Goal: Navigation & Orientation: Find specific page/section

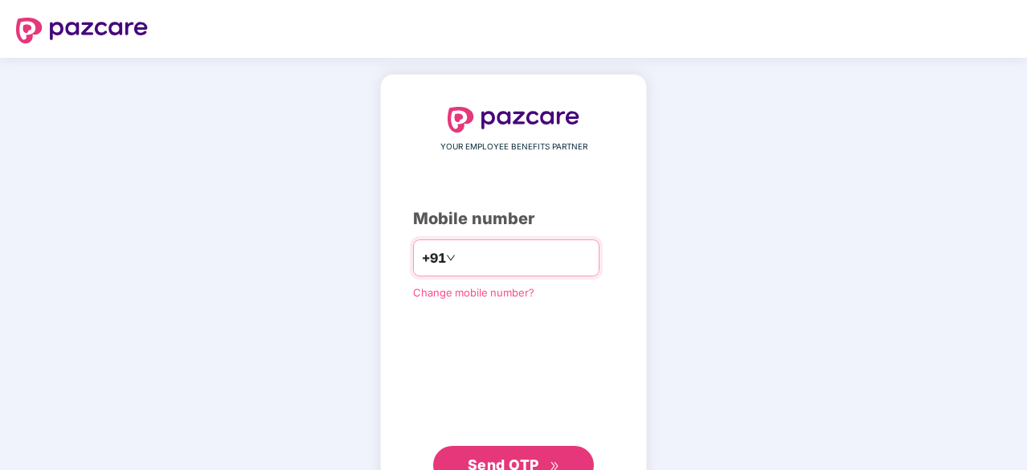
type input "**********"
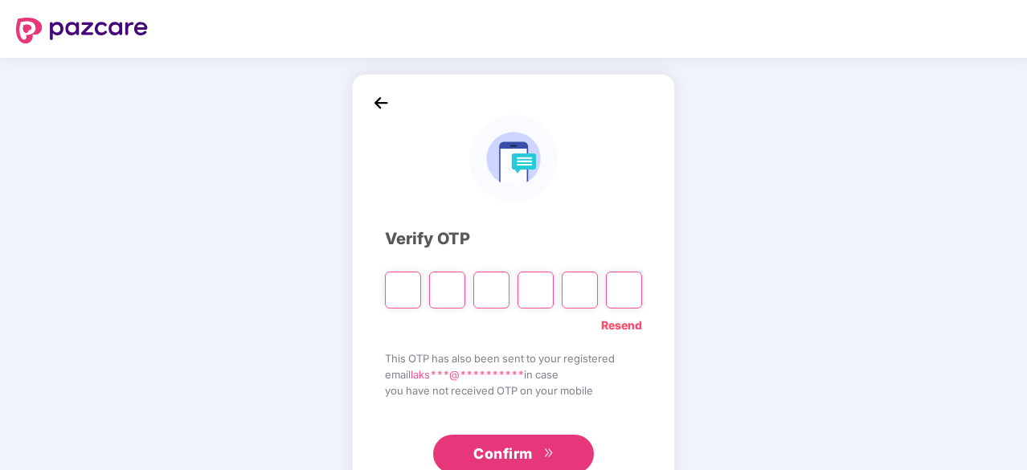
type input "*"
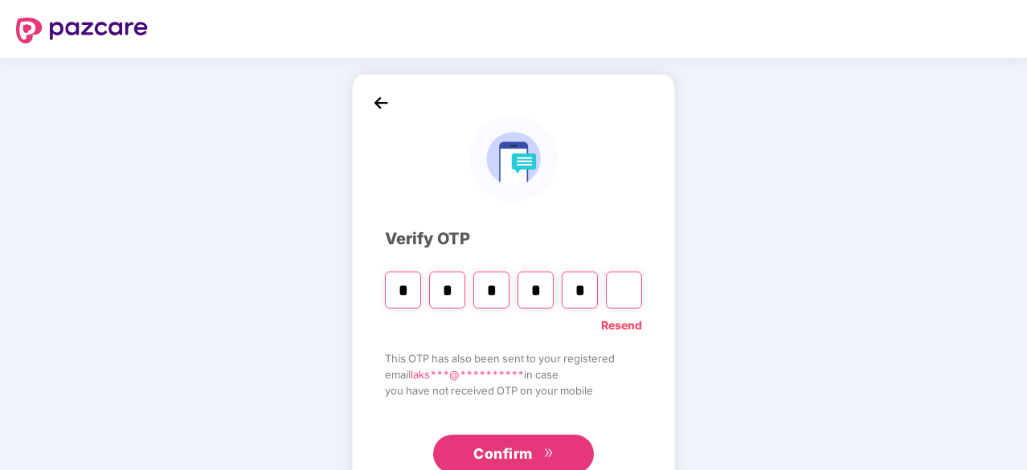
type input "*"
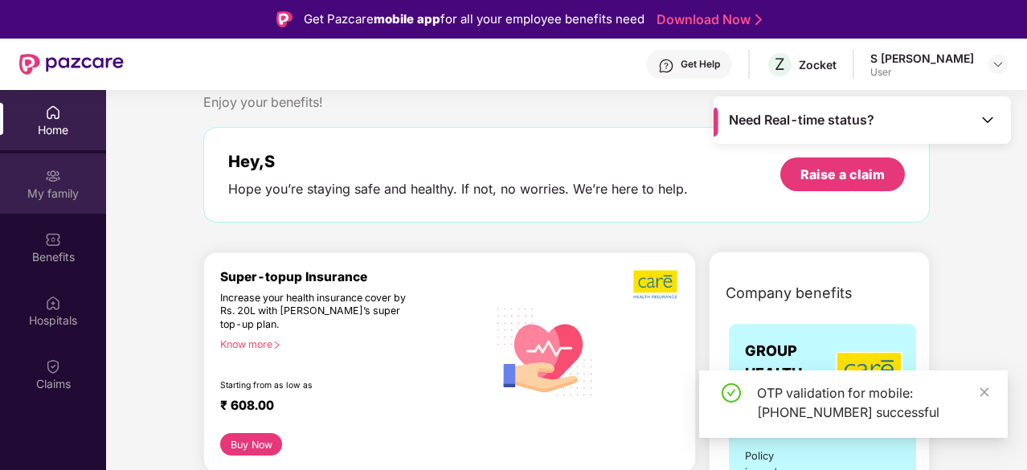
scroll to position [40, 0]
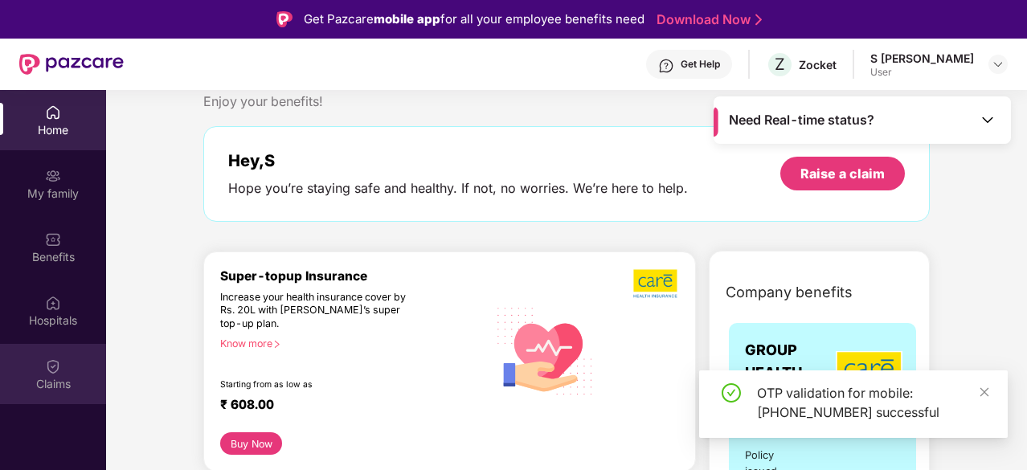
click at [58, 369] on img at bounding box center [53, 367] width 16 height 16
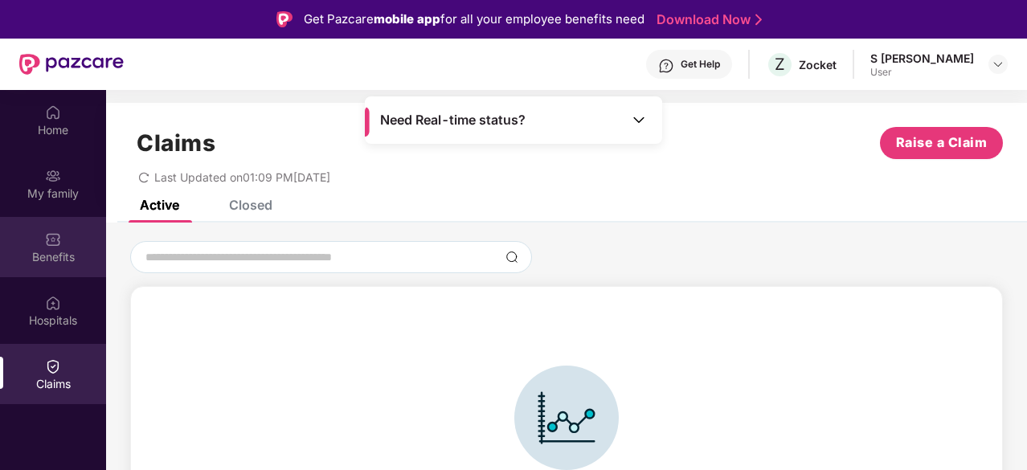
click at [56, 247] on img at bounding box center [53, 240] width 16 height 16
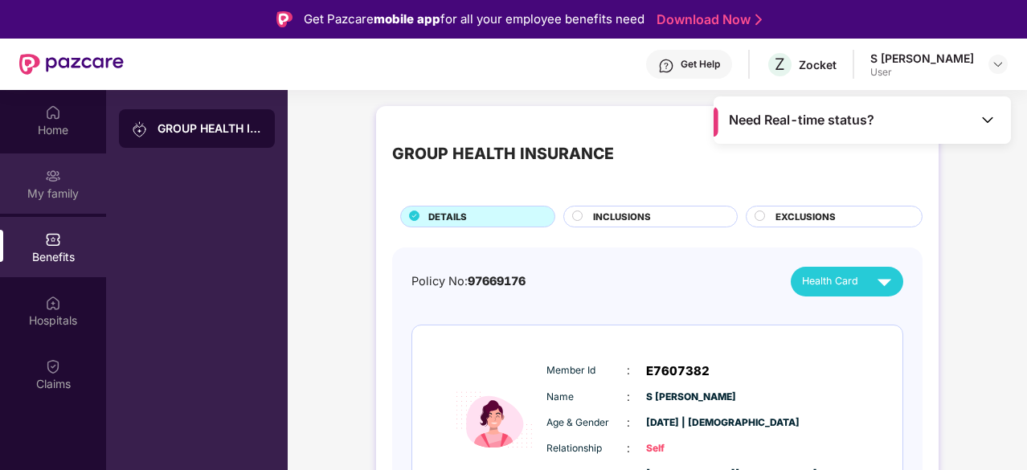
click at [62, 197] on div "My family" at bounding box center [53, 194] width 106 height 16
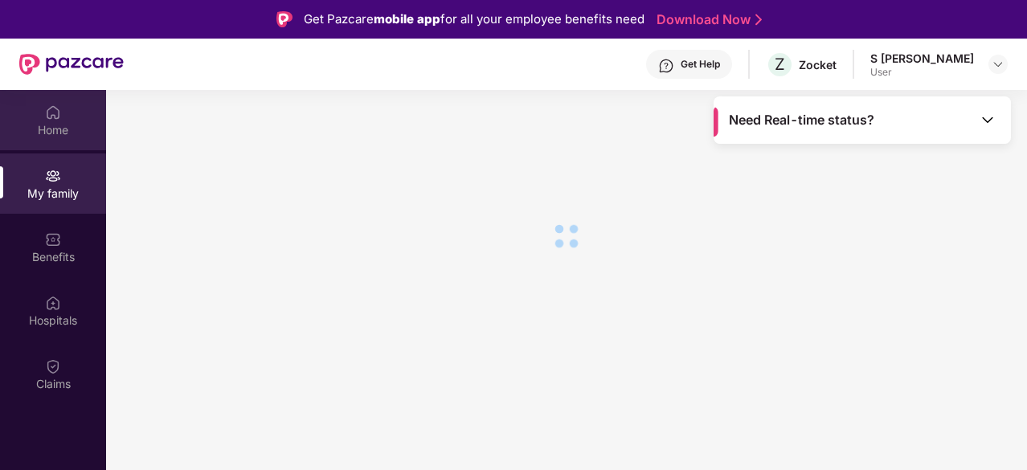
click at [53, 103] on div at bounding box center [53, 111] width 16 height 16
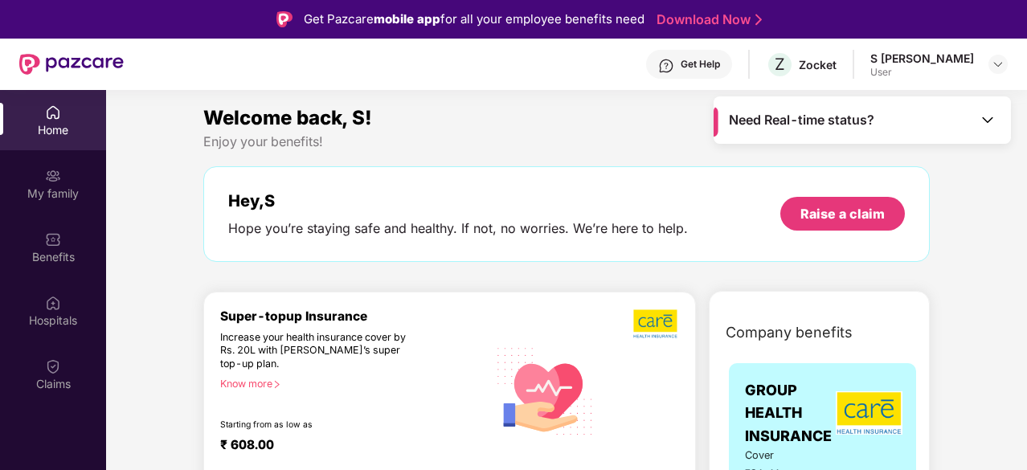
click at [864, 112] on span "Need Real-time status?" at bounding box center [801, 120] width 145 height 17
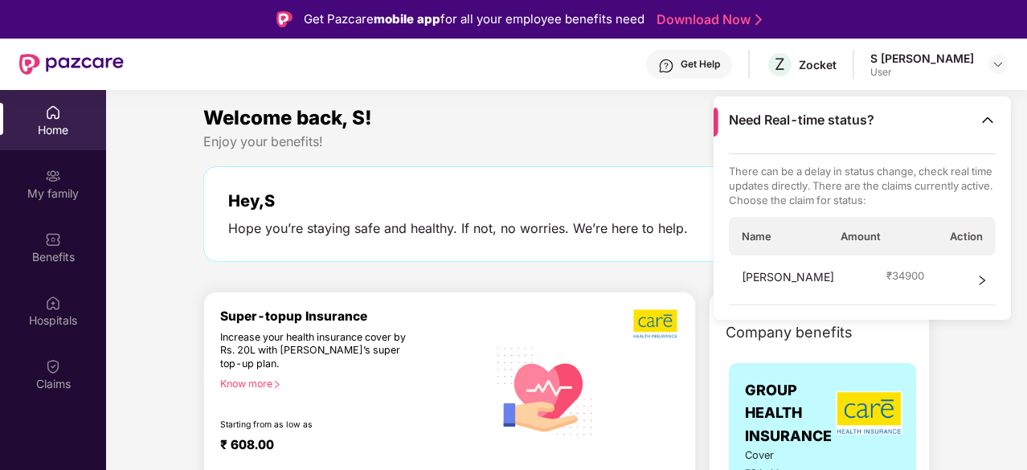
click at [629, 83] on div "Get Help Z Zocket S [PERSON_NAME] User" at bounding box center [566, 64] width 884 height 51
click at [643, 135] on div "Enjoy your benefits!" at bounding box center [566, 141] width 727 height 17
click at [720, 62] on div "Get Help" at bounding box center [700, 64] width 39 height 13
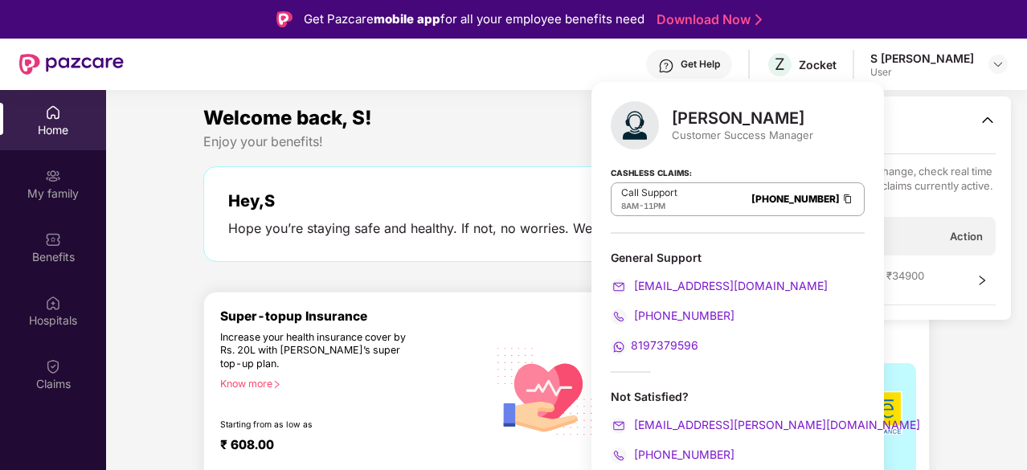
scroll to position [90, 0]
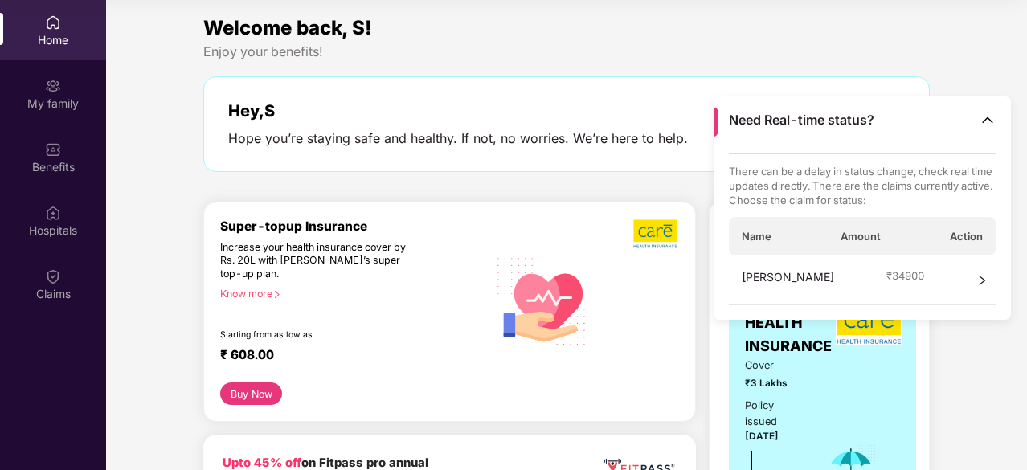
click at [899, 52] on div "Enjoy your benefits!" at bounding box center [566, 51] width 727 height 17
click at [982, 276] on icon "right" at bounding box center [982, 280] width 11 height 11
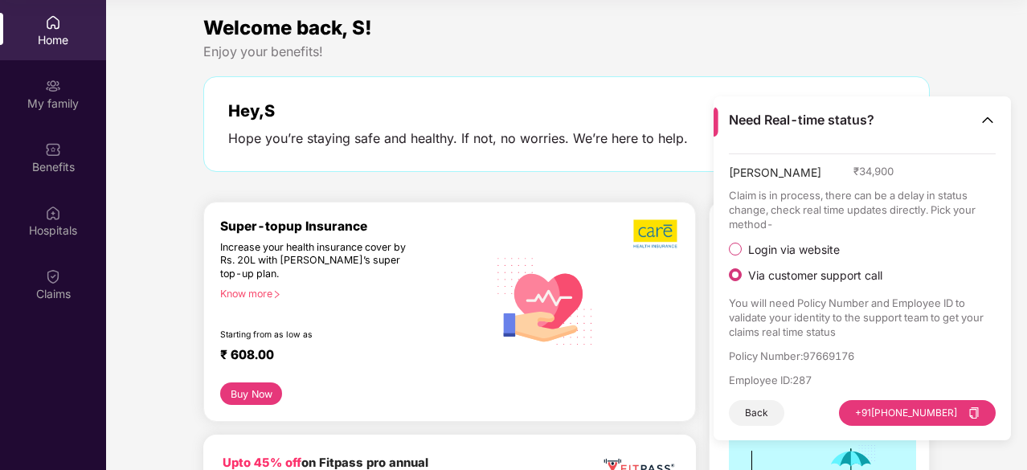
click at [677, 52] on div "Enjoy your benefits!" at bounding box center [566, 51] width 727 height 17
click at [986, 114] on img at bounding box center [988, 120] width 16 height 16
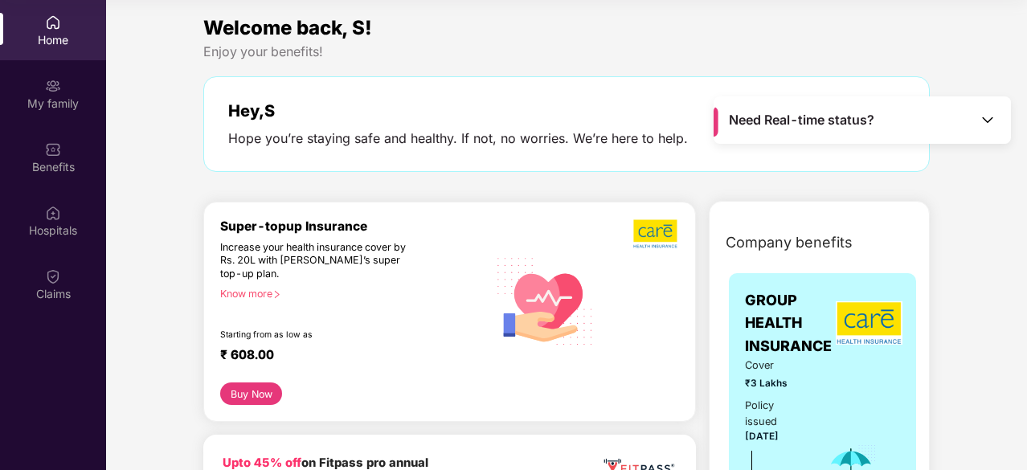
scroll to position [0, 0]
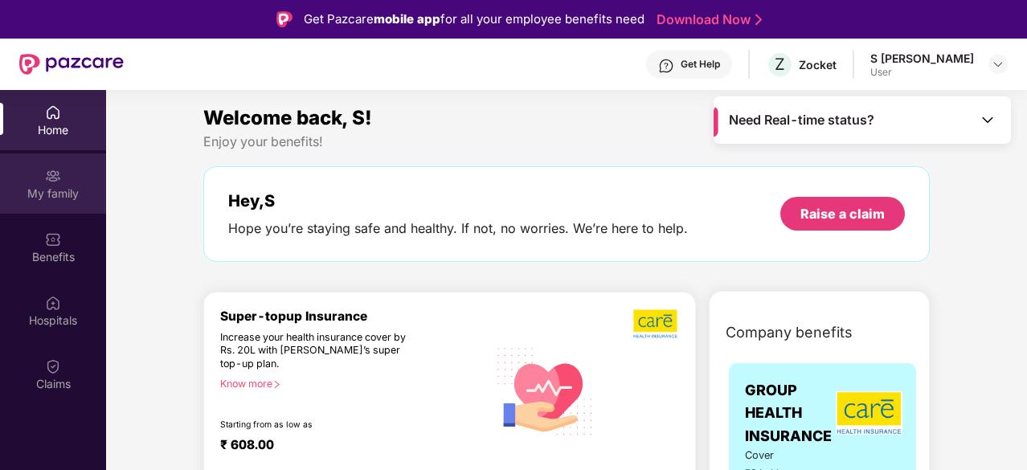
click at [58, 204] on div "My family" at bounding box center [53, 184] width 106 height 60
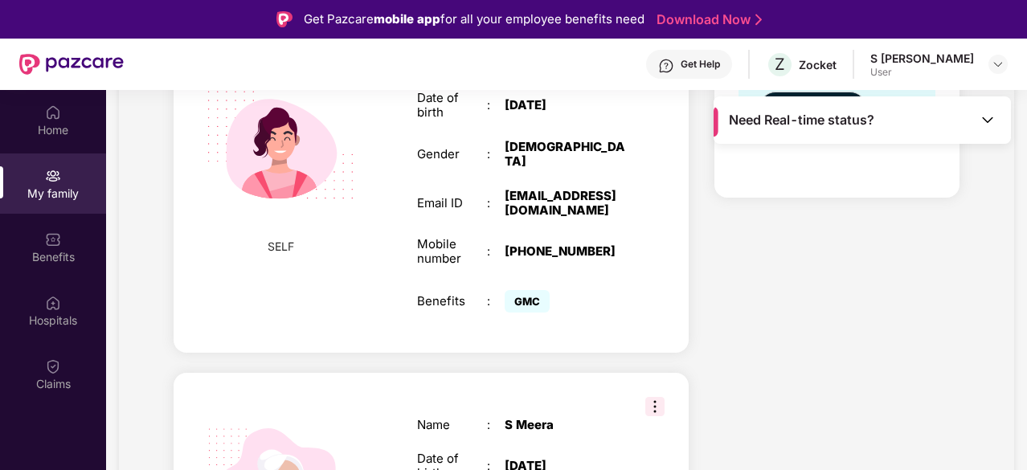
scroll to position [373, 0]
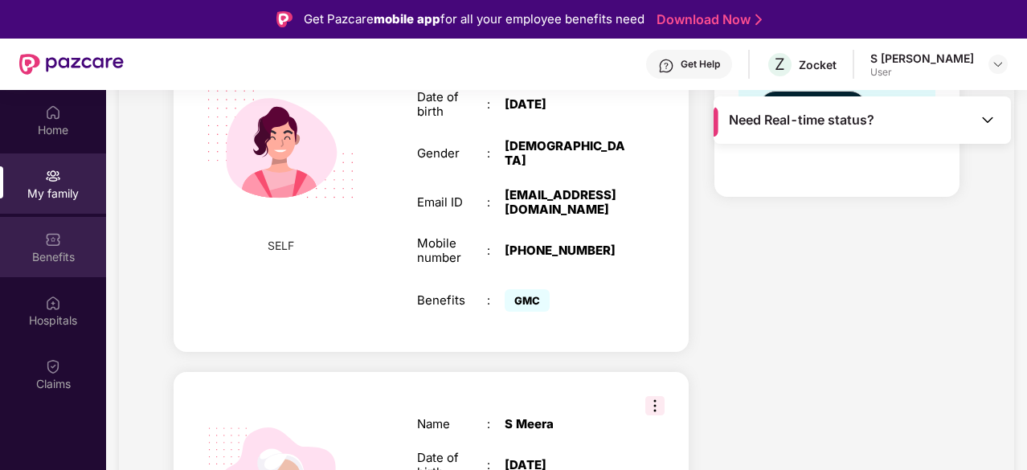
click at [21, 247] on div "Benefits" at bounding box center [53, 247] width 106 height 60
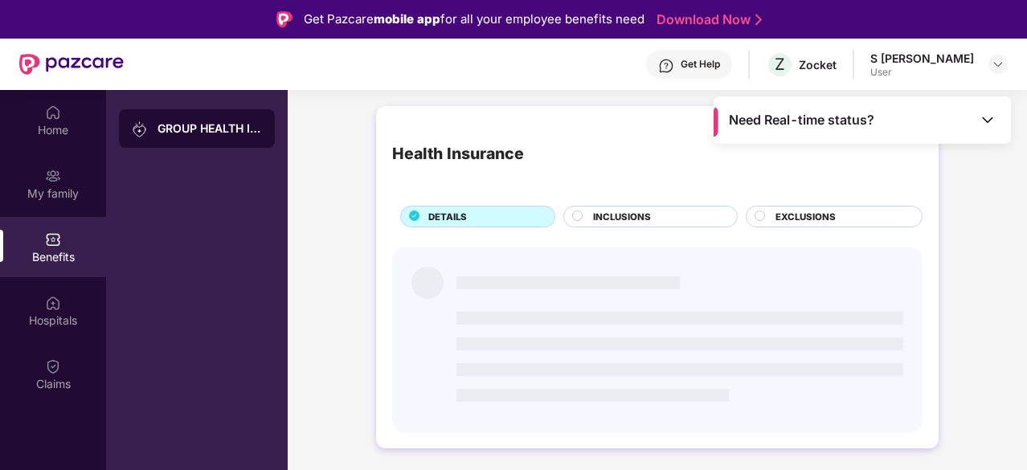
scroll to position [0, 0]
